Goal: Information Seeking & Learning: Learn about a topic

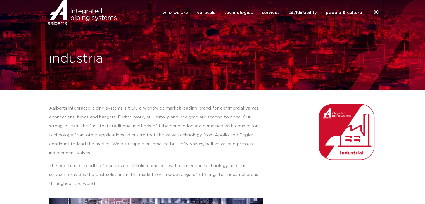
drag, startPoint x: 0, startPoint y: 0, endPoint x: 243, endPoint y: 23, distance: 243.7
click at [243, 23] on link "technologies" at bounding box center [238, 13] width 29 height 22
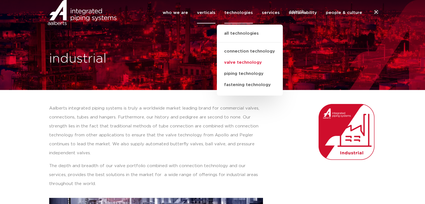
click at [239, 68] on link "valve technology" at bounding box center [250, 62] width 66 height 11
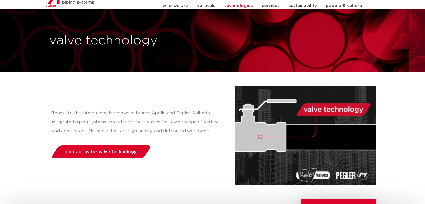
scroll to position [28, 0]
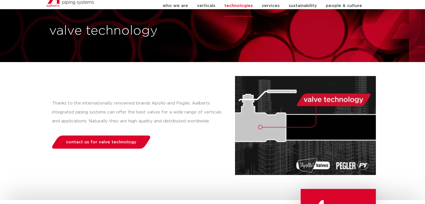
click at [308, 165] on img at bounding box center [305, 125] width 141 height 99
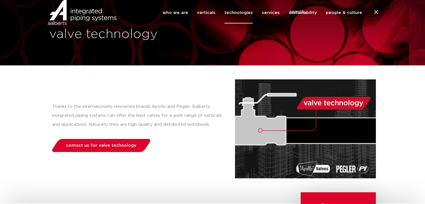
scroll to position [0, 0]
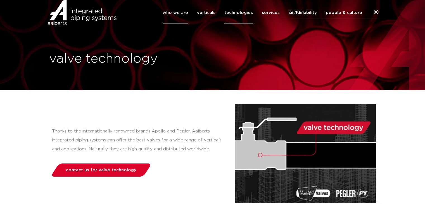
click at [187, 20] on link "who we are" at bounding box center [175, 13] width 25 height 22
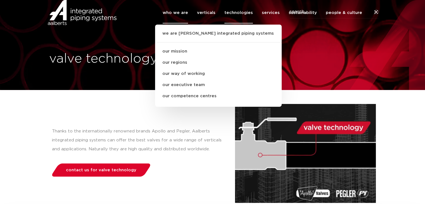
click at [122, 113] on div "Thanks to the internationally renowned brands Apollo and Pegler, Aalberts integ…" at bounding box center [142, 153] width 186 height 99
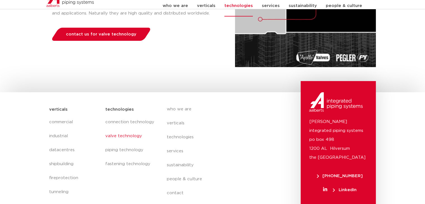
scroll to position [168, 0]
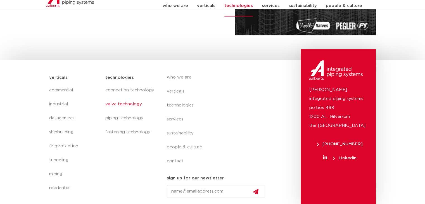
click at [122, 106] on link "valve technology" at bounding box center [130, 104] width 50 height 14
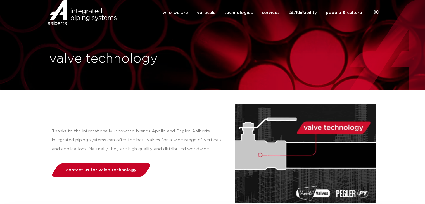
click at [114, 173] on link "contact us for valve technology" at bounding box center [100, 169] width 101 height 13
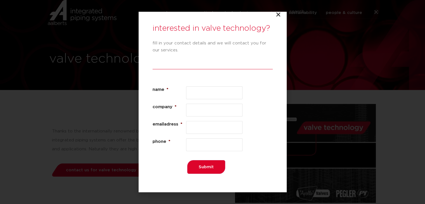
click at [277, 14] on icon "Close" at bounding box center [279, 15] width 6 height 6
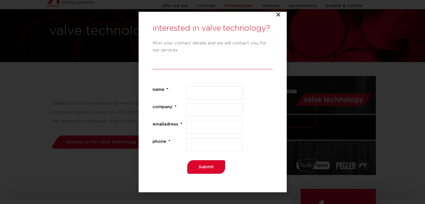
click at [277, 14] on icon "Close" at bounding box center [279, 15] width 6 height 6
click at [277, 15] on icon "Close" at bounding box center [279, 15] width 6 height 6
click at [278, 15] on icon "Close" at bounding box center [279, 15] width 6 height 6
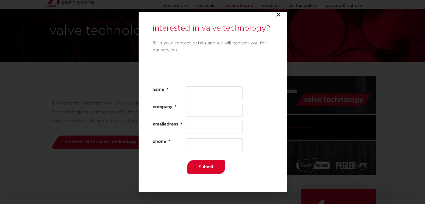
click at [389, 124] on div "interested in valve technology? fill in your contact details and we will contac…" at bounding box center [212, 102] width 425 height 204
